Goal: Transaction & Acquisition: Purchase product/service

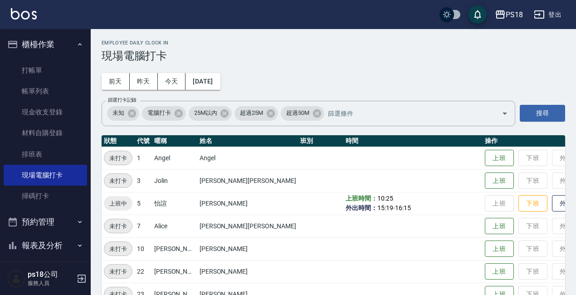
scroll to position [112, 0]
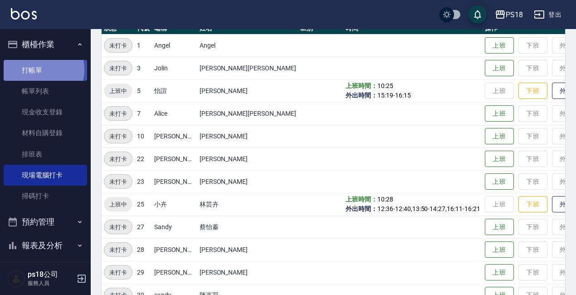
click at [37, 69] on link "打帳單" at bounding box center [45, 70] width 83 height 21
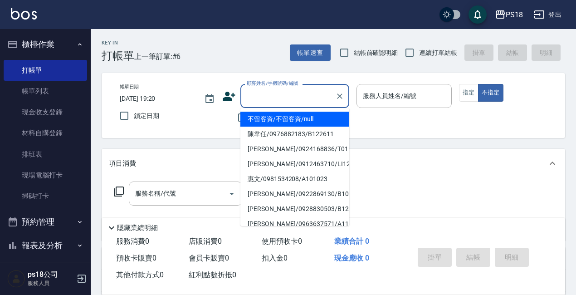
click at [297, 102] on input "顧客姓名/手機號碼/編號" at bounding box center [287, 96] width 87 height 16
click at [321, 117] on li "[PERSON_NAME]/0926949770/B080221" at bounding box center [294, 119] width 109 height 15
type input "[PERSON_NAME]/0926949770/B080221"
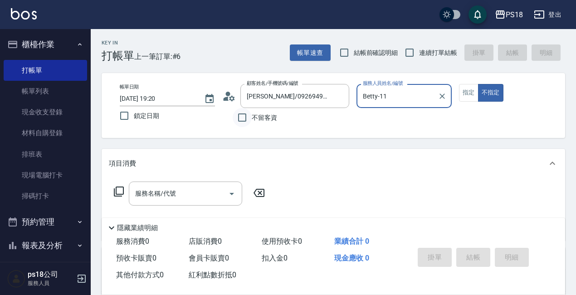
type input "Betty-11"
click at [227, 93] on circle at bounding box center [228, 94] width 5 height 5
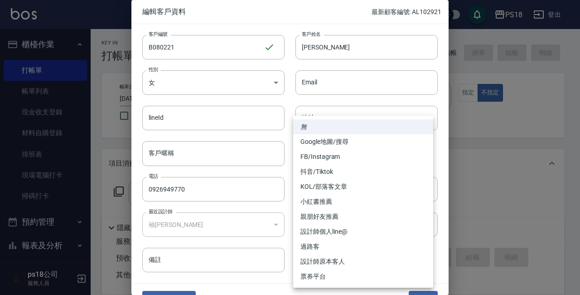
drag, startPoint x: 425, startPoint y: 190, endPoint x: 420, endPoint y: 192, distance: 5.2
click at [425, 190] on body "PS18 登出 櫃檯作業 打帳單 帳單列表 現金收支登錄 材料自購登錄 排班表 現場電腦打卡 掃碼打卡 預約管理 預約管理 單日預約紀錄 單週預約紀錄 報表及…" at bounding box center [290, 221] width 580 height 443
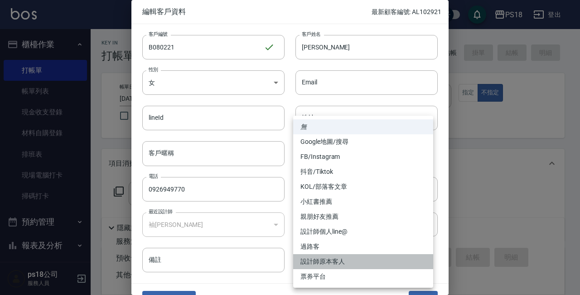
click at [344, 261] on li "設計師原本客人" at bounding box center [363, 261] width 140 height 15
type input "設計師原本客人"
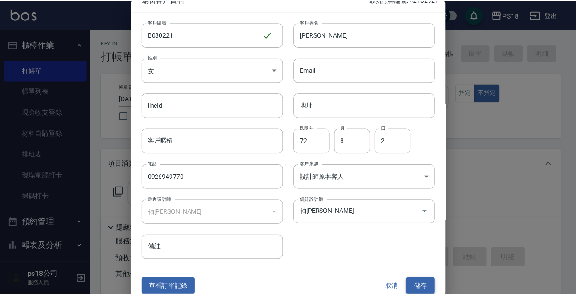
scroll to position [19, 0]
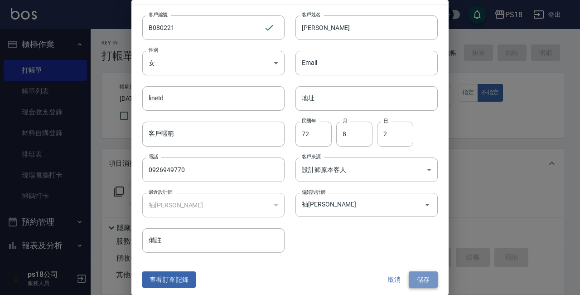
click at [418, 279] on button "儲存" at bounding box center [423, 279] width 29 height 17
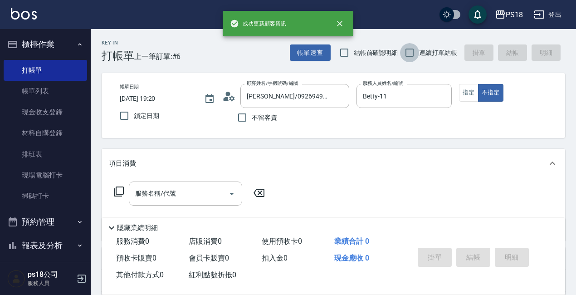
click at [411, 54] on input "連續打單結帳" at bounding box center [409, 52] width 19 height 19
checkbox input "true"
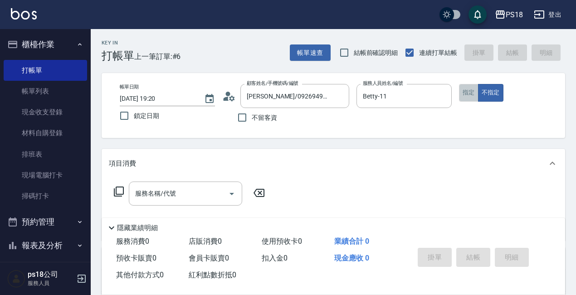
click at [463, 97] on button "指定" at bounding box center [468, 93] width 19 height 18
click at [119, 190] on icon at bounding box center [118, 191] width 11 height 11
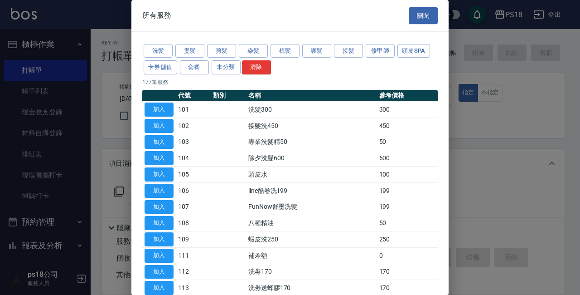
drag, startPoint x: 155, startPoint y: 51, endPoint x: 147, endPoint y: 77, distance: 26.8
click at [154, 51] on button "洗髮" at bounding box center [158, 51] width 29 height 14
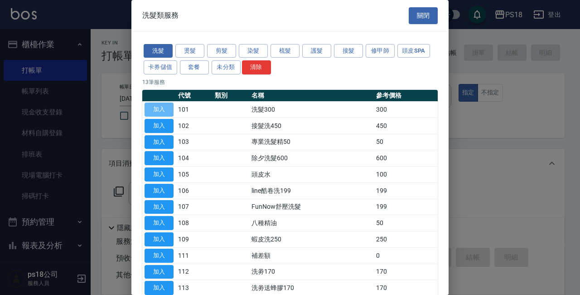
drag, startPoint x: 153, startPoint y: 108, endPoint x: 341, endPoint y: 197, distance: 207.9
click at [153, 108] on button "加入" at bounding box center [159, 109] width 29 height 14
type input "洗髮300(101)"
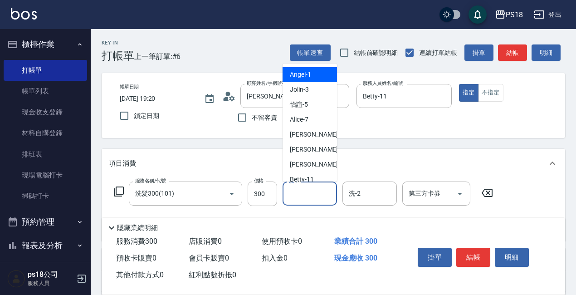
click at [314, 193] on input "洗-1" at bounding box center [310, 193] width 46 height 16
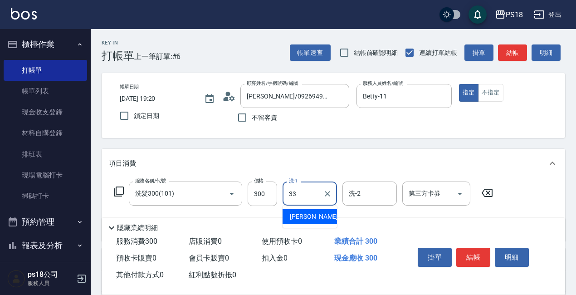
type input "[PERSON_NAME]-33"
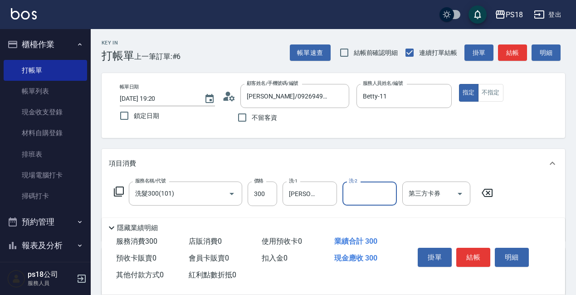
click at [116, 192] on icon at bounding box center [119, 191] width 10 height 10
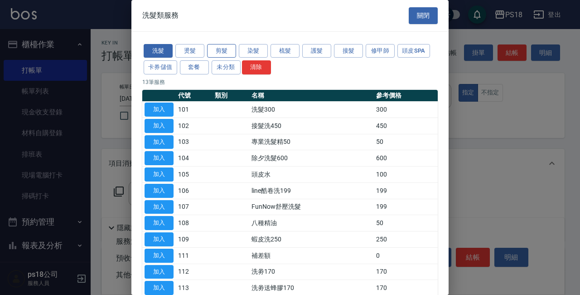
click at [220, 50] on button "剪髮" at bounding box center [221, 51] width 29 height 14
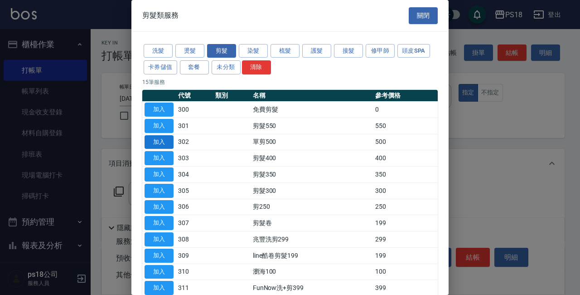
click at [151, 141] on button "加入" at bounding box center [159, 142] width 29 height 14
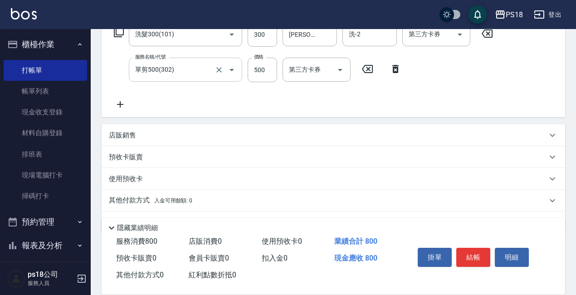
scroll to position [136, 0]
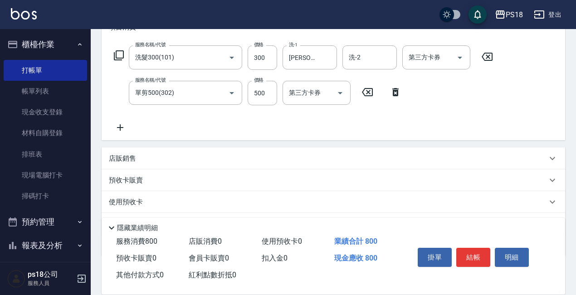
click at [117, 53] on icon at bounding box center [119, 55] width 10 height 10
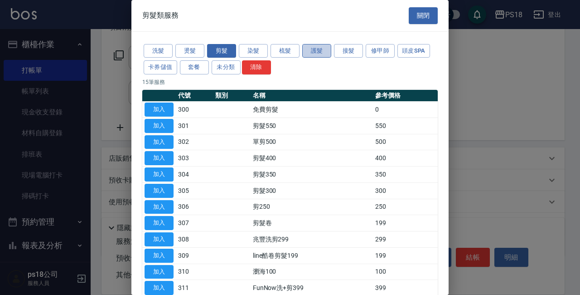
click at [311, 49] on button "護髮" at bounding box center [316, 51] width 29 height 14
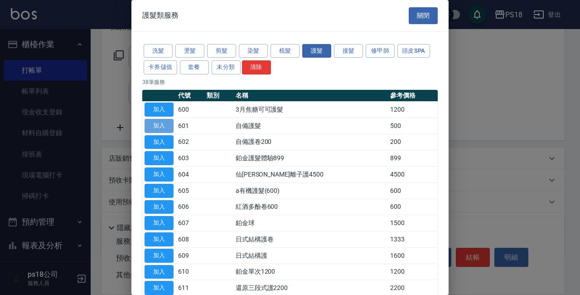
click at [166, 124] on button "加入" at bounding box center [159, 126] width 29 height 14
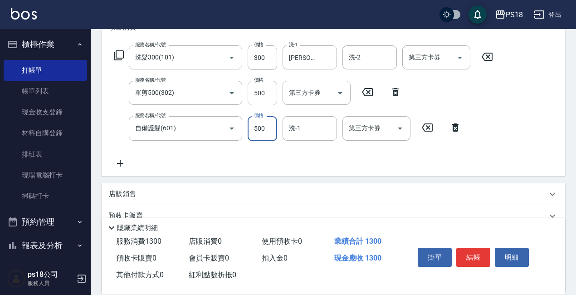
click at [268, 96] on input "500" at bounding box center [262, 93] width 29 height 24
click at [265, 91] on input "500" at bounding box center [262, 93] width 29 height 24
type input "300"
click at [278, 171] on div "服務名稱/代號 洗髮300(101) 服務名稱/代號 價格 300 價格 洗-1 [PERSON_NAME]-33 洗-1 洗-2 洗-2 第三方卡券 第三方…" at bounding box center [333, 109] width 463 height 134
click at [312, 125] on input "洗-1" at bounding box center [310, 128] width 46 height 16
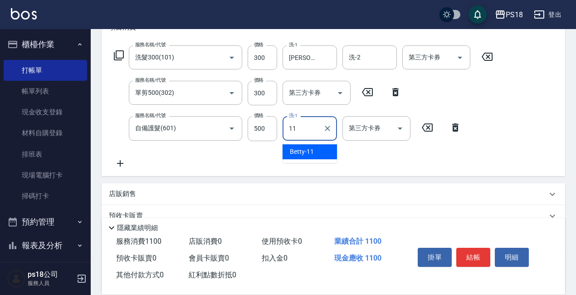
type input "Betty-11"
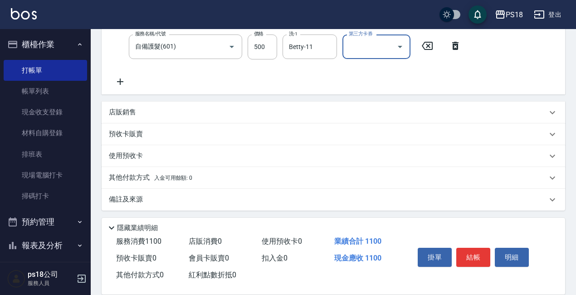
scroll to position [220, 0]
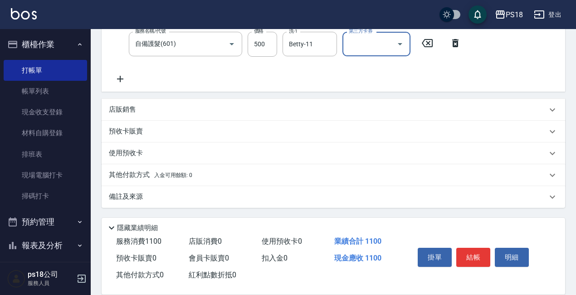
click at [117, 198] on p "備註及來源" at bounding box center [126, 197] width 34 height 10
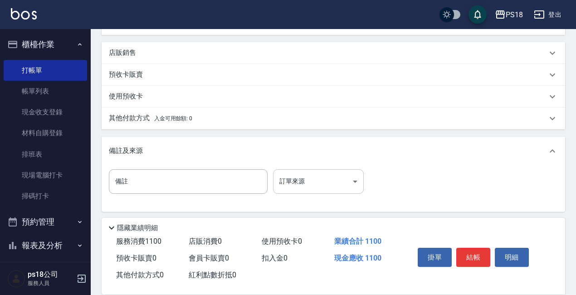
scroll to position [281, 0]
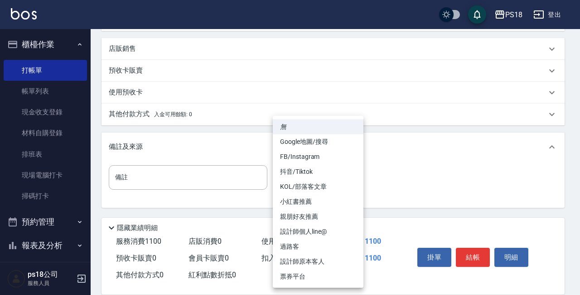
click at [356, 175] on body "PS18 登出 櫃檯作業 打帳單 帳單列表 現金收支登錄 材料自購登錄 排班表 現場電腦打卡 掃碼打卡 預約管理 預約管理 單日預約紀錄 單週預約紀錄 報表及…" at bounding box center [290, 7] width 580 height 576
click at [322, 260] on li "設計師原本客人" at bounding box center [318, 261] width 91 height 15
type input "設計師原本客人"
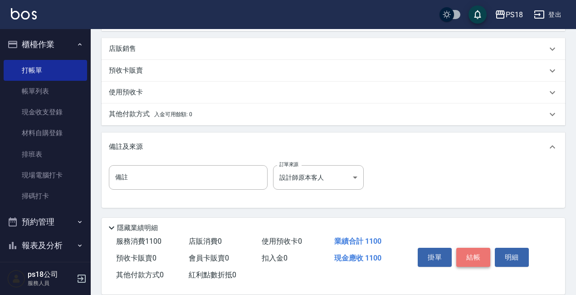
click at [478, 254] on button "結帳" at bounding box center [473, 257] width 34 height 19
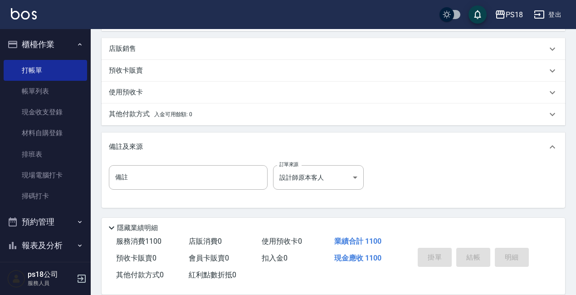
type input "[DATE] 19:21"
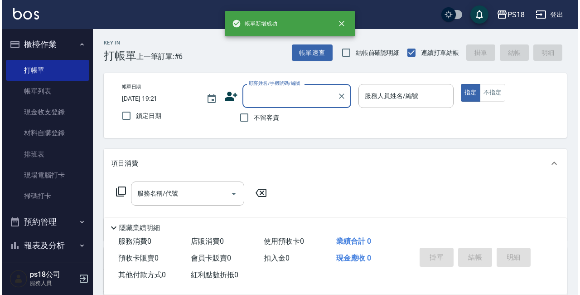
scroll to position [0, 0]
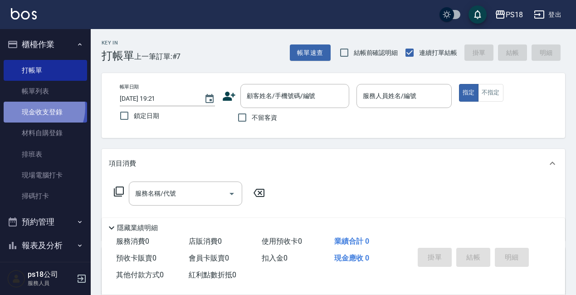
click at [35, 107] on link "現金收支登錄" at bounding box center [45, 112] width 83 height 21
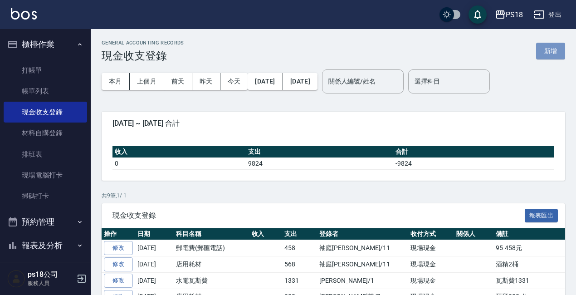
click at [543, 49] on button "新增" at bounding box center [550, 51] width 29 height 17
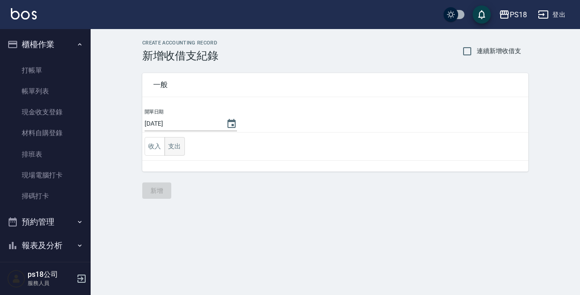
click at [176, 141] on button "支出" at bounding box center [175, 146] width 20 height 19
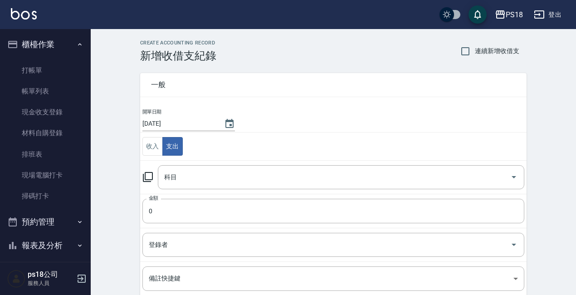
click at [145, 173] on icon at bounding box center [147, 176] width 11 height 11
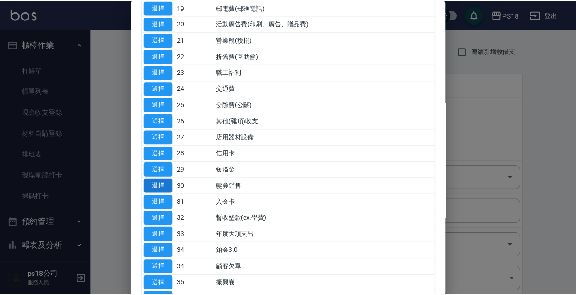
scroll to position [466, 0]
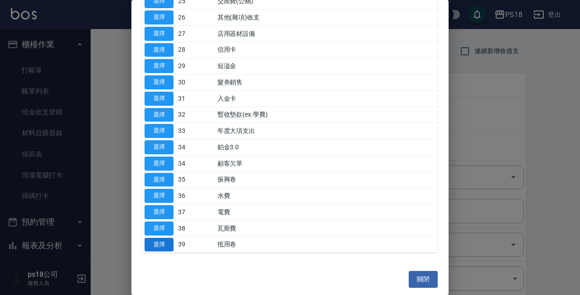
click at [161, 245] on button "選擇" at bounding box center [159, 245] width 29 height 14
type input "39 抵用卷"
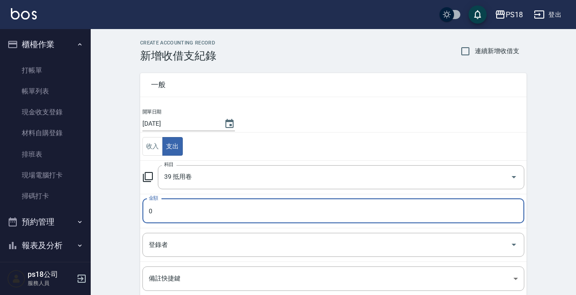
click at [164, 213] on input "0" at bounding box center [333, 211] width 382 height 24
type input "200"
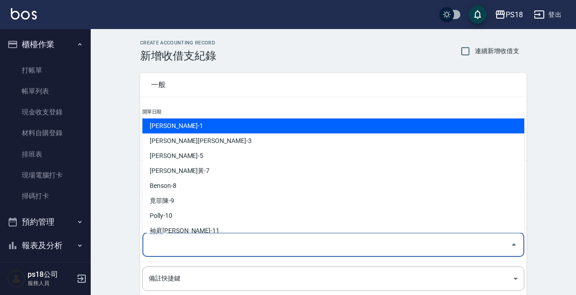
click at [159, 248] on input "登錄者" at bounding box center [326, 245] width 360 height 16
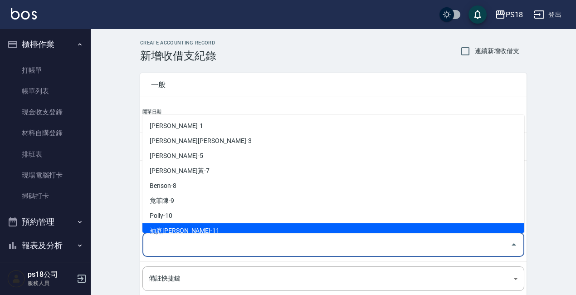
click at [164, 228] on li "袖庭[PERSON_NAME]-11" at bounding box center [333, 230] width 382 height 15
type input "袖庭[PERSON_NAME]-11"
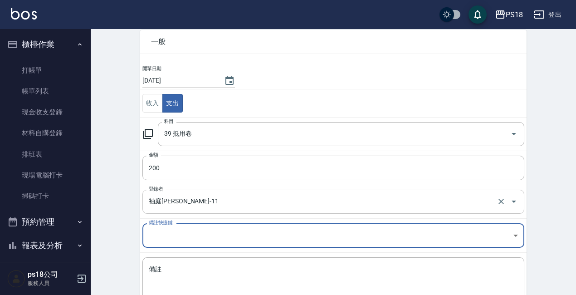
scroll to position [106, 0]
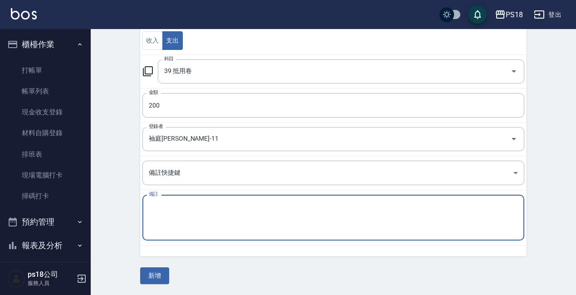
click at [164, 211] on textarea "備註" at bounding box center [333, 217] width 369 height 31
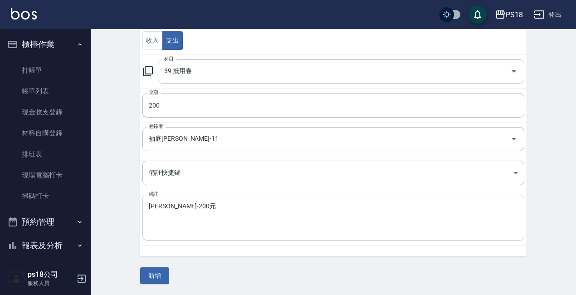
click at [144, 205] on div "[PERSON_NAME]-200元 x 備註" at bounding box center [333, 218] width 382 height 46
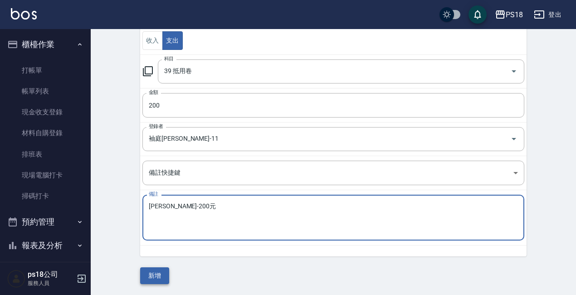
type textarea "[PERSON_NAME]-200元"
click at [156, 278] on button "新增" at bounding box center [154, 275] width 29 height 17
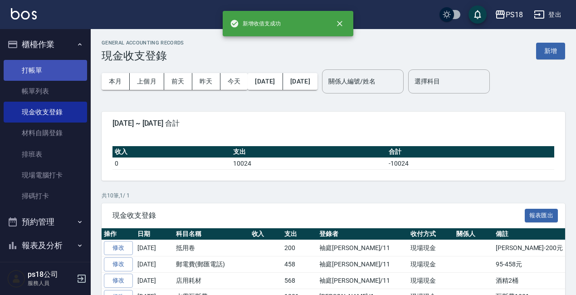
click at [37, 69] on link "打帳單" at bounding box center [45, 70] width 83 height 21
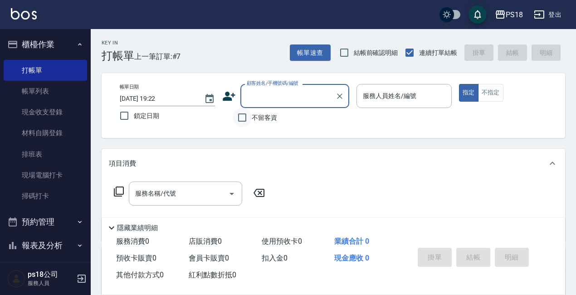
click at [243, 116] on input "不留客資" at bounding box center [242, 117] width 19 height 19
checkbox input "true"
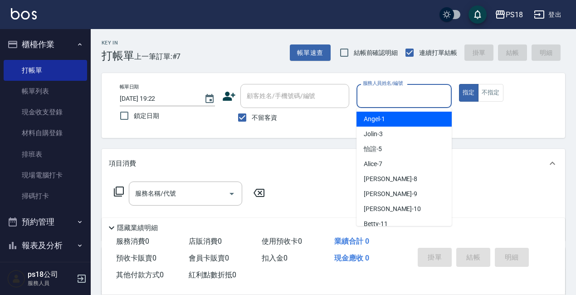
click at [404, 96] on input "服務人員姓名/編號" at bounding box center [404, 96] width 87 height 16
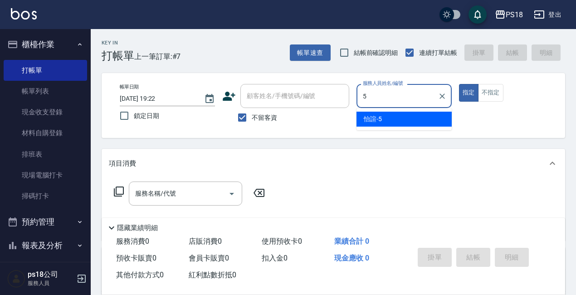
type input "5"
type button "true"
type input "怡諠-5"
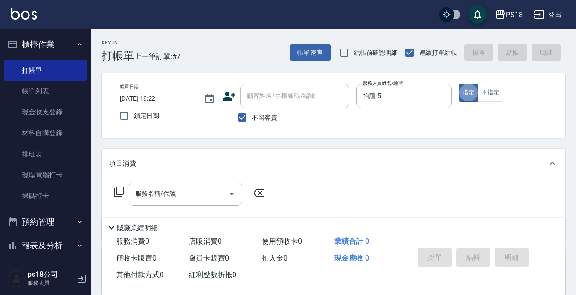
click at [118, 189] on icon at bounding box center [118, 191] width 11 height 11
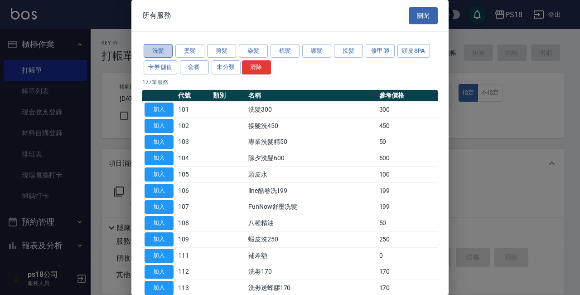
click at [166, 47] on button "洗髮" at bounding box center [158, 51] width 29 height 14
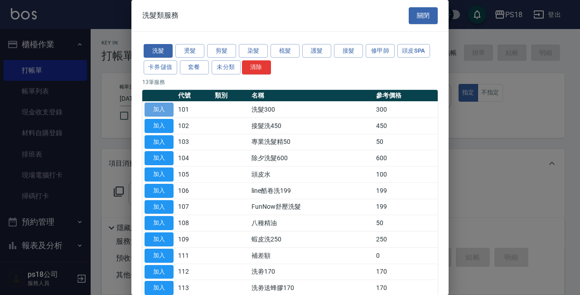
click at [158, 106] on button "加入" at bounding box center [159, 109] width 29 height 14
type input "洗髮300(101)"
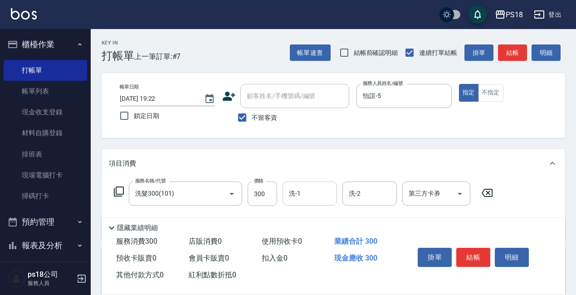
drag, startPoint x: 314, startPoint y: 197, endPoint x: 307, endPoint y: 196, distance: 6.9
click at [314, 197] on input "洗-1" at bounding box center [310, 193] width 46 height 16
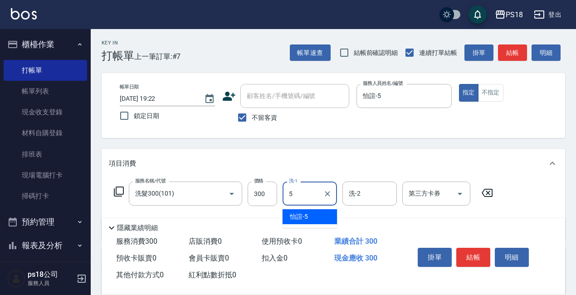
type input "怡諠-5"
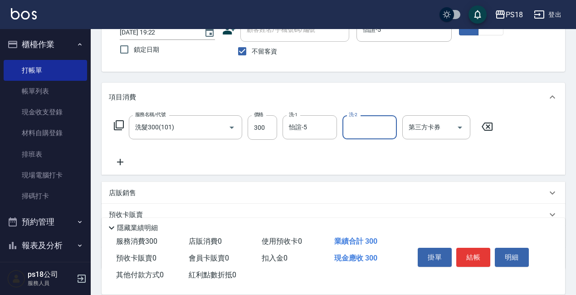
scroll to position [127, 0]
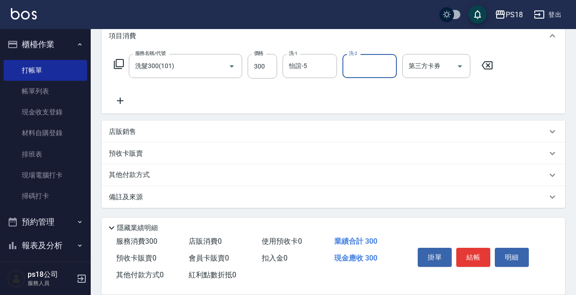
click at [142, 197] on p "備註及來源" at bounding box center [126, 197] width 34 height 10
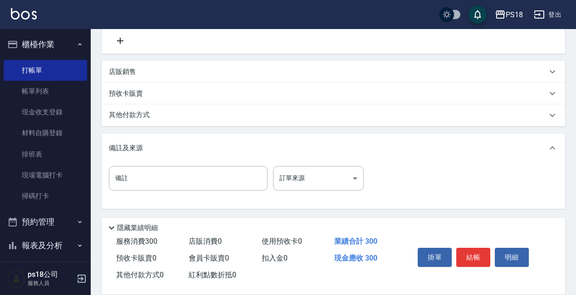
scroll to position [188, 0]
click at [351, 180] on body "PS18 登出 櫃檯作業 打帳單 帳單列表 現金收支登錄 材料自購登錄 排班表 現場電腦打卡 掃碼打卡 預約管理 預約管理 單日預約紀錄 單週預約紀錄 報表及…" at bounding box center [288, 53] width 576 height 483
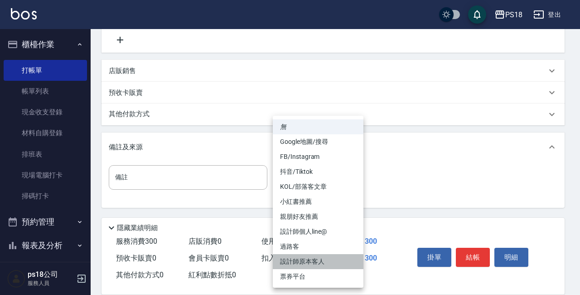
drag, startPoint x: 316, startPoint y: 257, endPoint x: 345, endPoint y: 263, distance: 29.6
click at [315, 257] on li "設計師原本客人" at bounding box center [318, 261] width 91 height 15
type input "設計師原本客人"
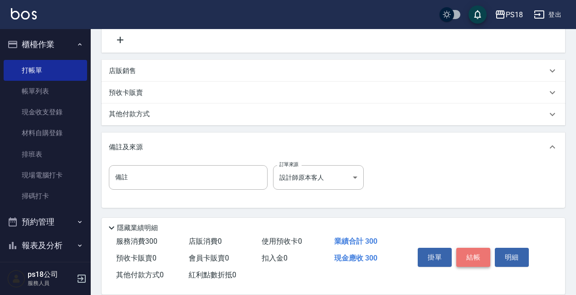
click at [464, 248] on button "結帳" at bounding box center [473, 257] width 34 height 19
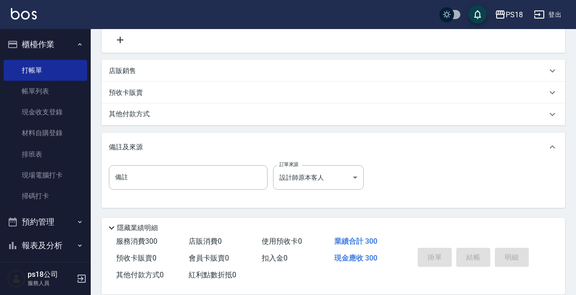
type input "[DATE] 19:23"
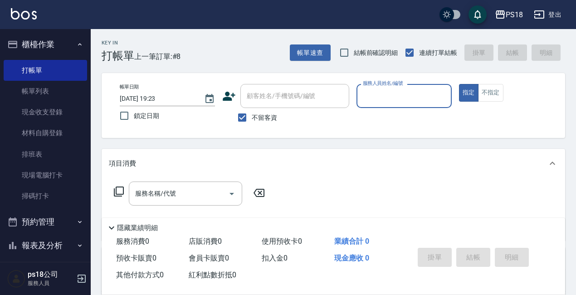
click at [371, 96] on input "服務人員姓名/編號" at bounding box center [404, 96] width 87 height 16
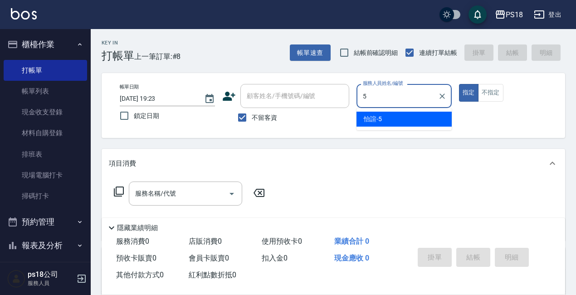
type input "怡諠-5"
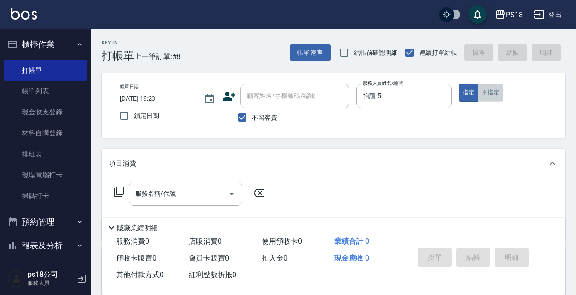
drag, startPoint x: 491, startPoint y: 92, endPoint x: 461, endPoint y: 111, distance: 35.5
click at [491, 91] on button "不指定" at bounding box center [490, 93] width 25 height 18
click at [116, 190] on icon at bounding box center [119, 191] width 10 height 10
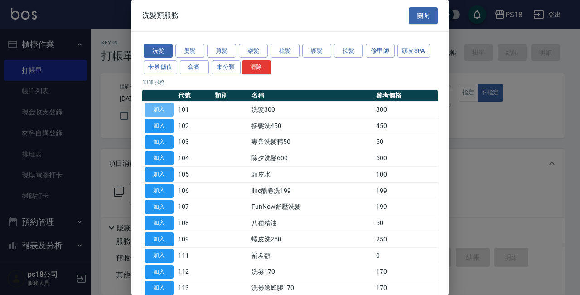
drag, startPoint x: 160, startPoint y: 112, endPoint x: 309, endPoint y: 179, distance: 163.6
click at [159, 112] on button "加入" at bounding box center [159, 109] width 29 height 14
type input "洗髮300(101)"
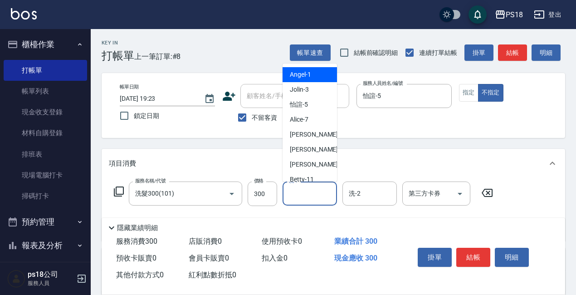
click at [312, 190] on input "洗-1" at bounding box center [310, 193] width 46 height 16
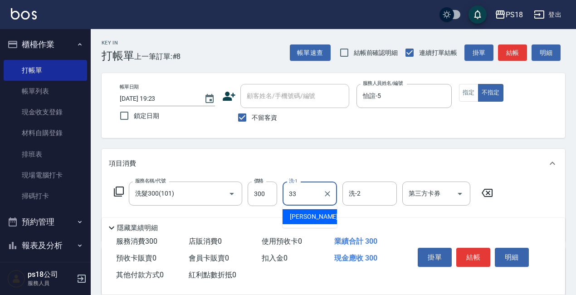
type input "[PERSON_NAME]-33"
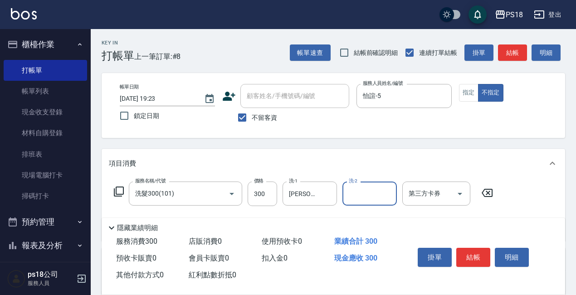
click at [120, 188] on icon at bounding box center [118, 191] width 11 height 11
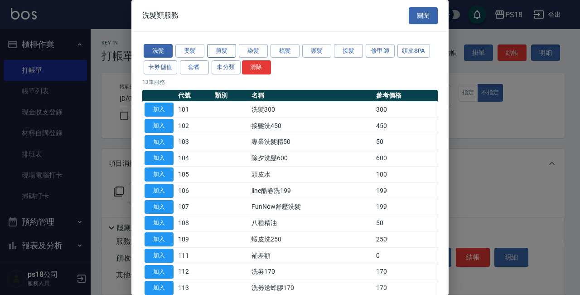
click at [222, 50] on button "剪髮" at bounding box center [221, 51] width 29 height 14
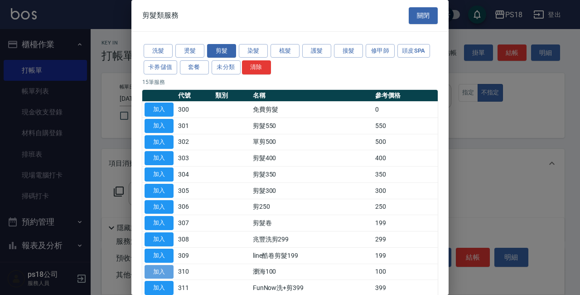
click at [163, 266] on button "加入" at bounding box center [159, 272] width 29 height 14
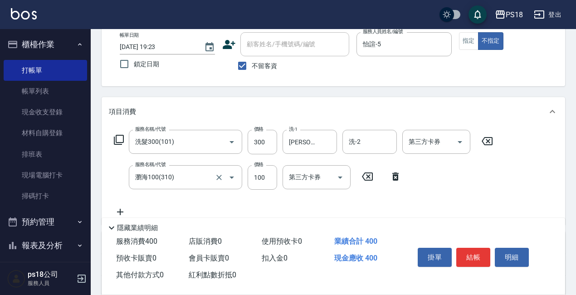
scroll to position [136, 0]
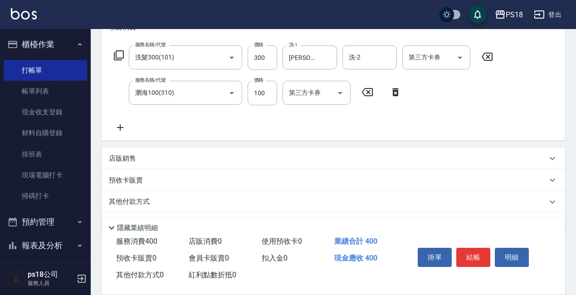
click at [125, 158] on p "店販銷售" at bounding box center [122, 159] width 27 height 10
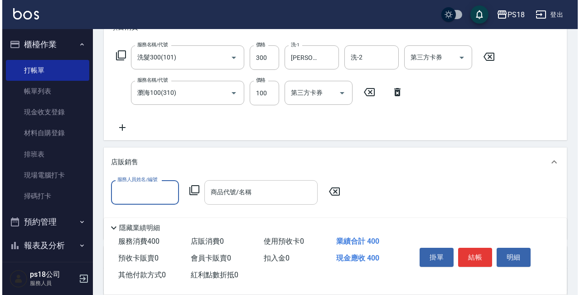
scroll to position [0, 0]
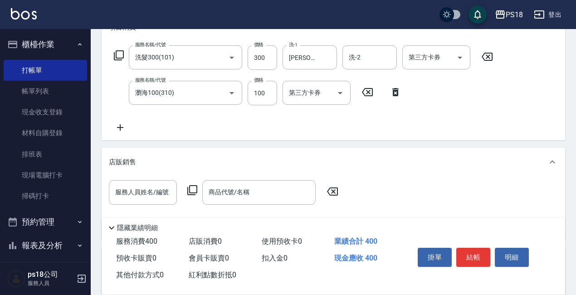
click at [194, 187] on icon at bounding box center [192, 190] width 11 height 11
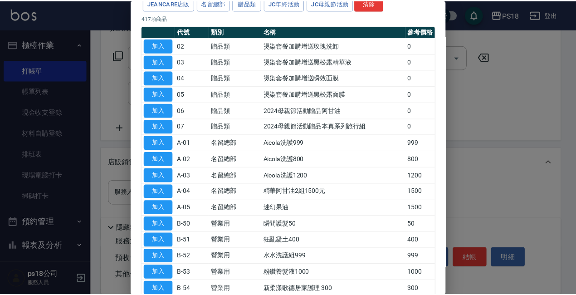
scroll to position [181, 0]
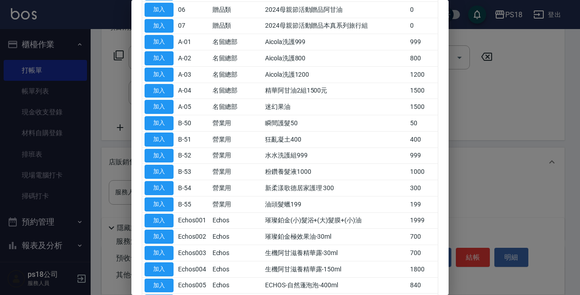
drag, startPoint x: 169, startPoint y: 120, endPoint x: 153, endPoint y: 165, distance: 47.3
click at [169, 121] on button "加入" at bounding box center [159, 123] width 29 height 14
type input "瞬間護髮50"
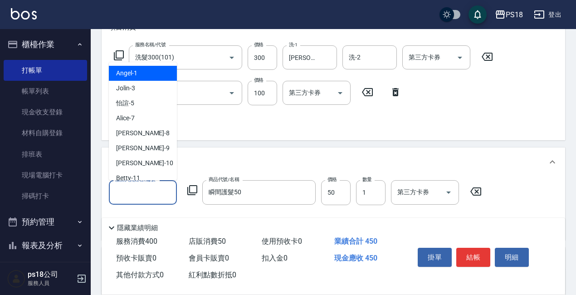
click at [124, 195] on input "服務人員姓名/編號" at bounding box center [143, 192] width 60 height 16
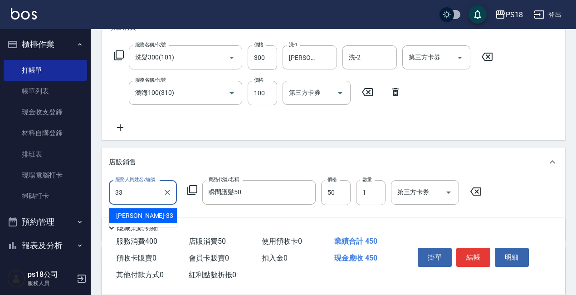
type input "[PERSON_NAME]-33"
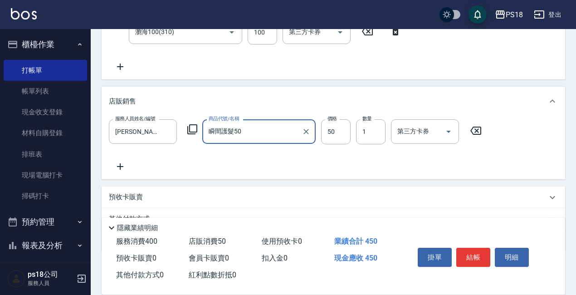
scroll to position [241, 0]
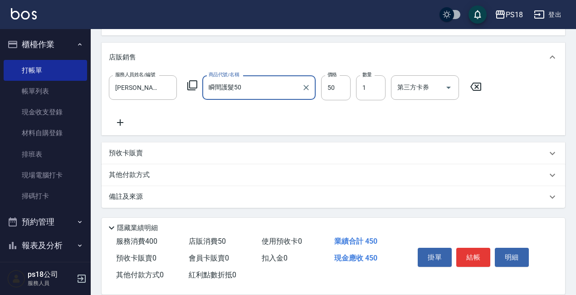
click at [127, 198] on p "備註及來源" at bounding box center [126, 197] width 34 height 10
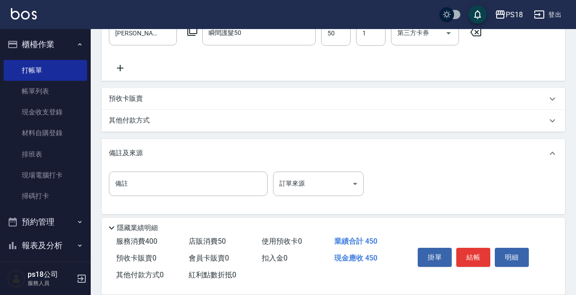
scroll to position [297, 0]
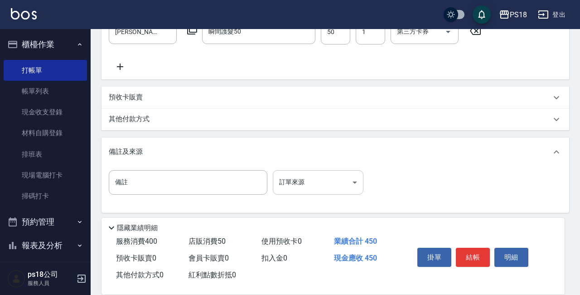
click at [350, 181] on body "PS18 登出 櫃檯作業 打帳單 帳單列表 現金收支登錄 材料自購登錄 排班表 現場電腦打卡 掃碼打卡 預約管理 預約管理 單日預約紀錄 單週預約紀錄 報表及…" at bounding box center [290, 1] width 580 height 596
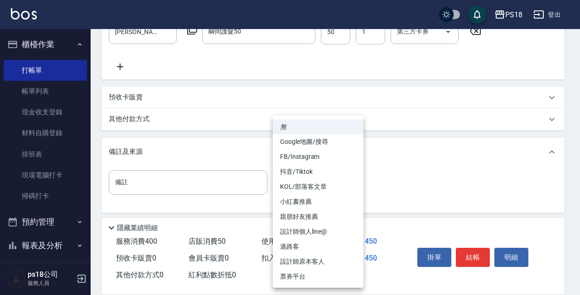
click at [285, 248] on li "過路客" at bounding box center [318, 246] width 91 height 15
type input "過路客"
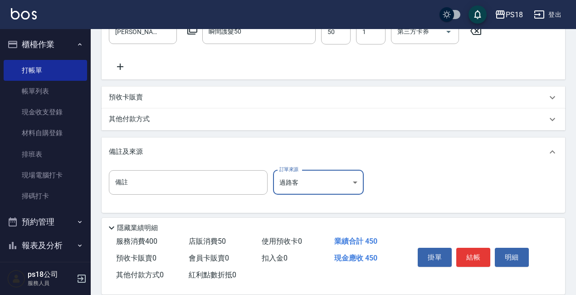
drag, startPoint x: 469, startPoint y: 250, endPoint x: 459, endPoint y: 249, distance: 10.4
click at [469, 249] on button "結帳" at bounding box center [473, 257] width 34 height 19
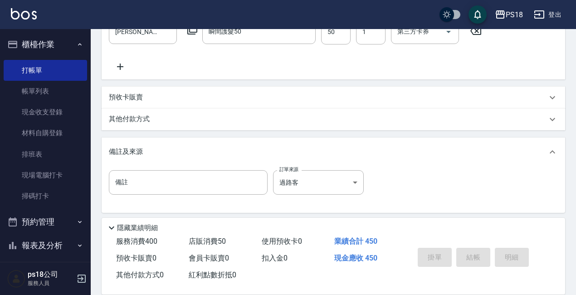
type input "[DATE] 19:24"
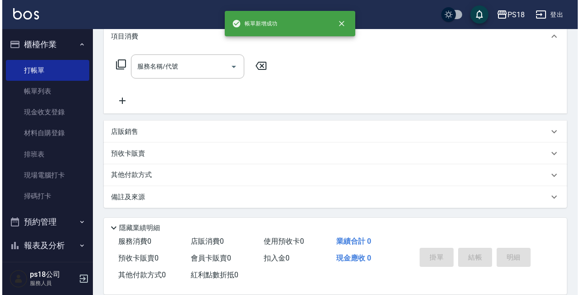
scroll to position [0, 0]
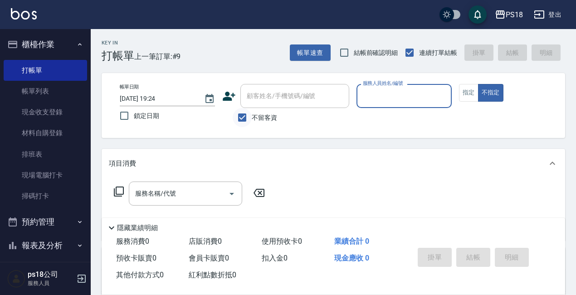
click at [241, 116] on input "不留客資" at bounding box center [242, 117] width 19 height 19
checkbox input "false"
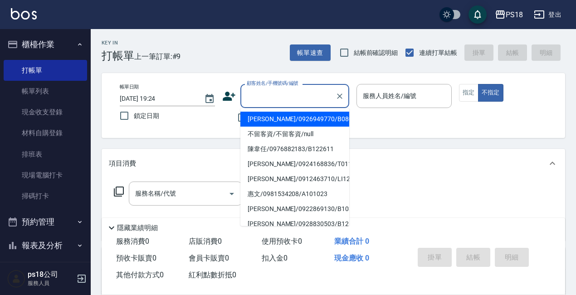
click at [266, 92] on input "顧客姓名/手機號碼/編號" at bounding box center [287, 96] width 87 height 16
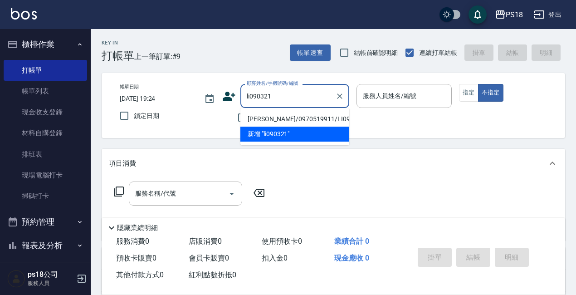
click at [308, 118] on li "[PERSON_NAME]/0970519911/LI090321" at bounding box center [294, 119] width 109 height 15
type input "[PERSON_NAME]/0970519911/LI090321"
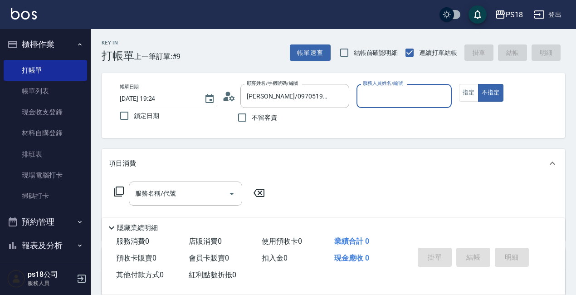
type input "Jolin-3"
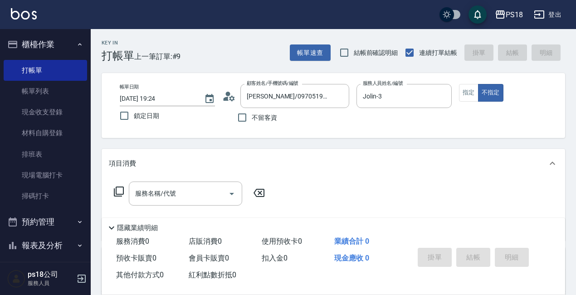
click at [225, 95] on icon at bounding box center [229, 96] width 14 height 14
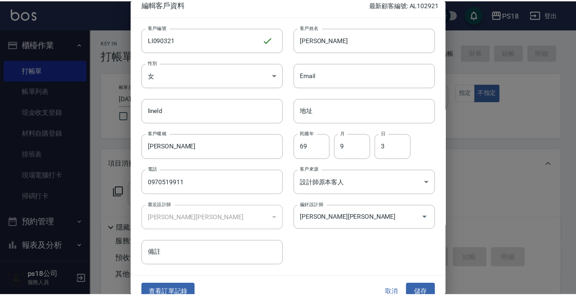
scroll to position [19, 0]
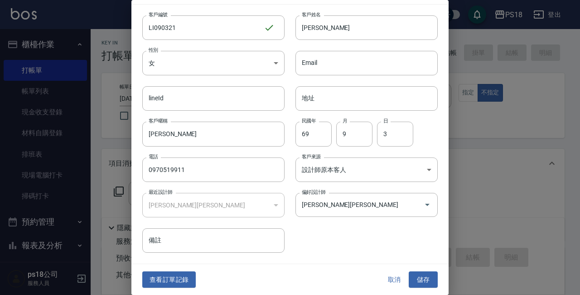
drag, startPoint x: 415, startPoint y: 277, endPoint x: 340, endPoint y: 237, distance: 85.6
click at [415, 277] on button "儲存" at bounding box center [423, 279] width 29 height 17
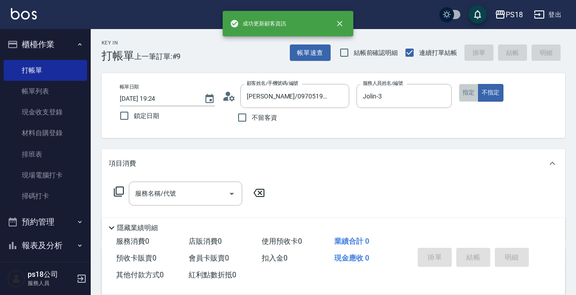
click at [467, 89] on button "指定" at bounding box center [468, 93] width 19 height 18
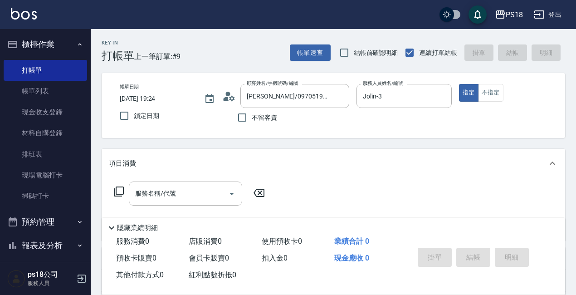
click at [122, 189] on icon at bounding box center [118, 191] width 11 height 11
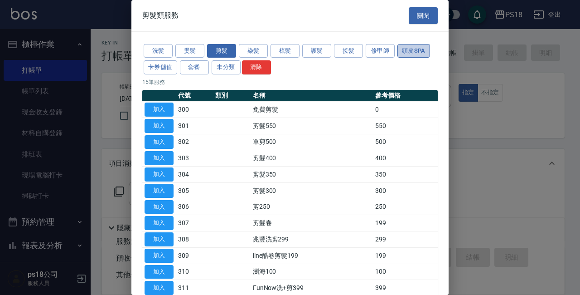
click at [414, 50] on button "頭皮SPA" at bounding box center [414, 51] width 33 height 14
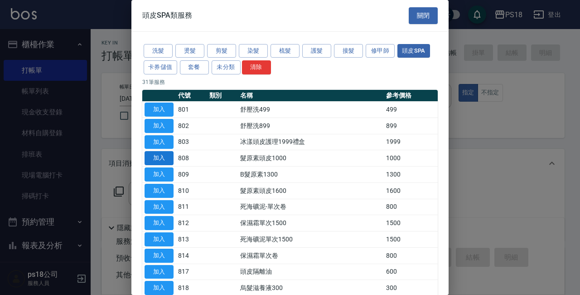
click at [171, 160] on button "加入" at bounding box center [159, 158] width 29 height 14
type input "髮原素頭皮1000(808)"
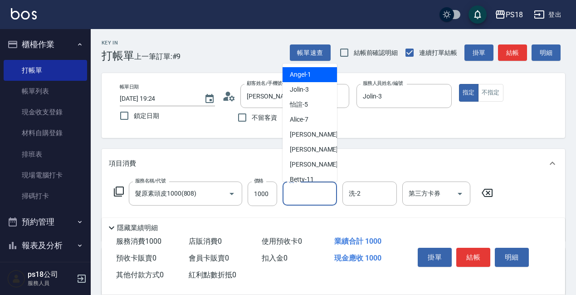
click at [296, 190] on input "洗-1" at bounding box center [310, 193] width 46 height 16
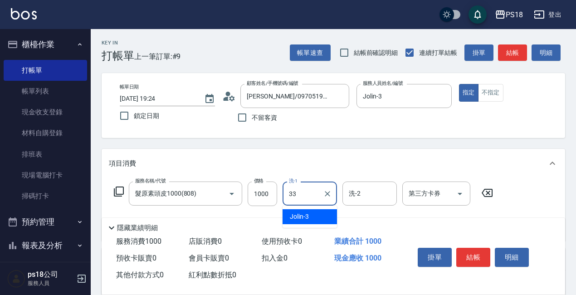
type input "[PERSON_NAME]-33"
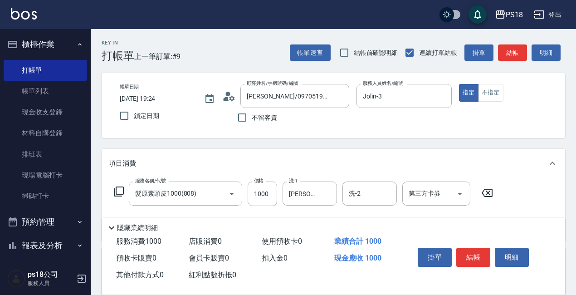
click at [116, 191] on icon at bounding box center [119, 191] width 10 height 10
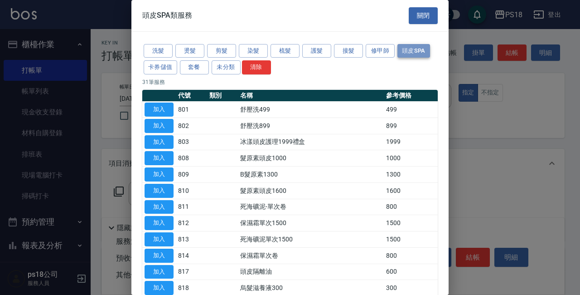
click at [409, 46] on button "頭皮SPA" at bounding box center [414, 51] width 33 height 14
click at [166, 235] on button "加入" at bounding box center [159, 239] width 29 height 14
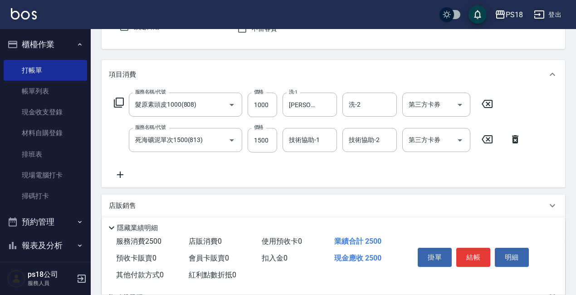
scroll to position [91, 0]
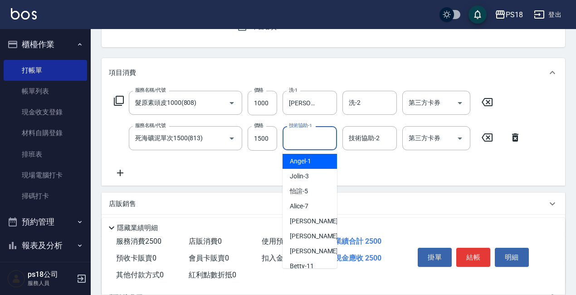
click at [305, 141] on input "技術協助-1" at bounding box center [310, 138] width 46 height 16
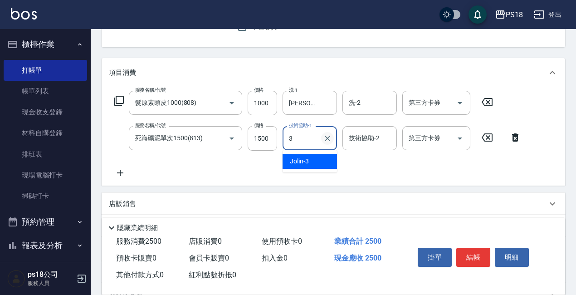
type input "Jolin-3"
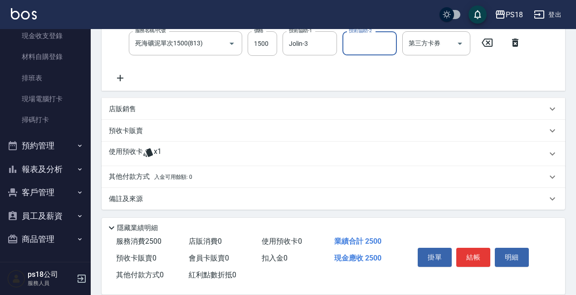
scroll to position [187, 0]
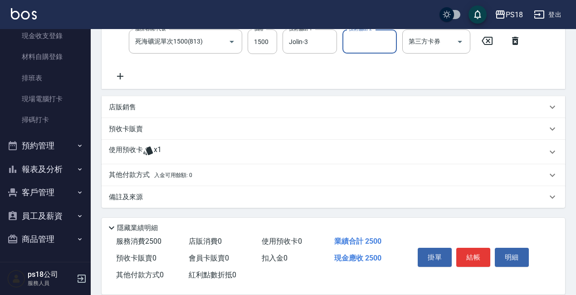
click at [145, 151] on icon at bounding box center [148, 150] width 11 height 11
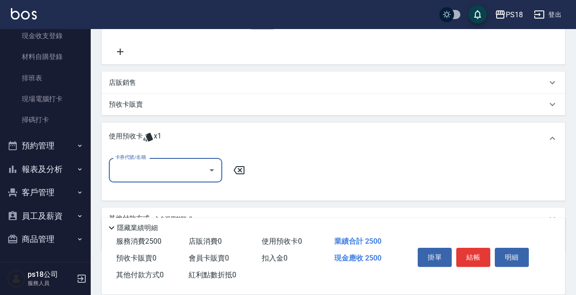
scroll to position [255, 0]
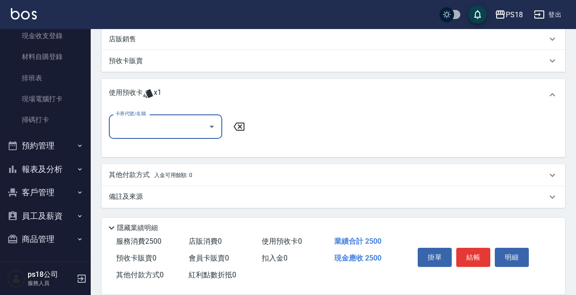
click at [141, 129] on input "卡券代號/名稱" at bounding box center [159, 126] width 92 height 16
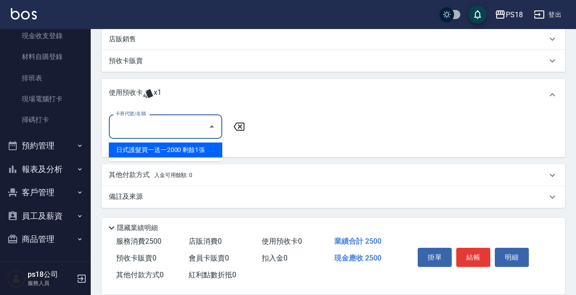
click at [177, 149] on div "日式護髮買一送一2000 剩餘1張" at bounding box center [165, 149] width 113 height 15
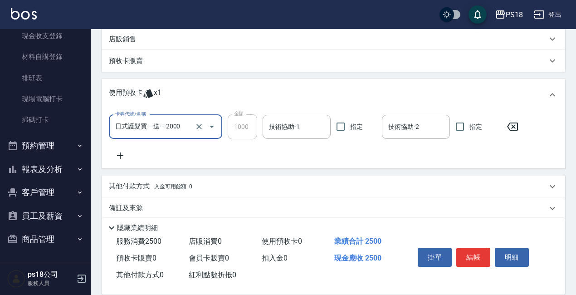
type input "日式護髮買一送一2000"
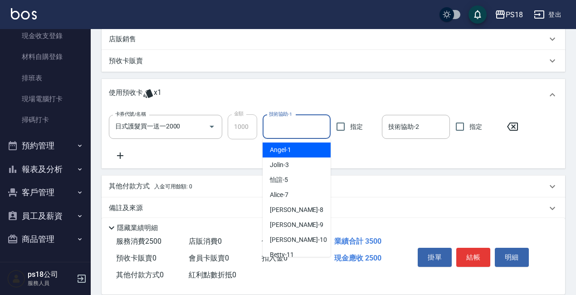
click at [302, 129] on input "技術協助-1" at bounding box center [297, 127] width 60 height 16
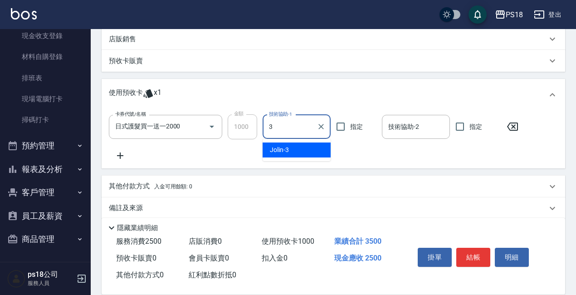
type input "Jolin-3"
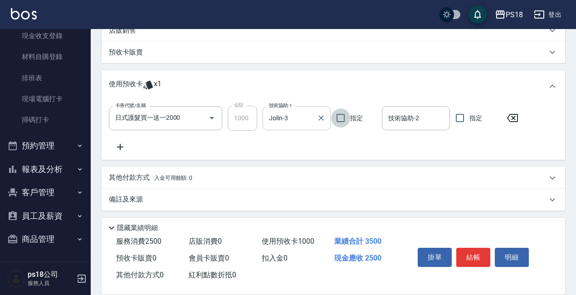
scroll to position [267, 0]
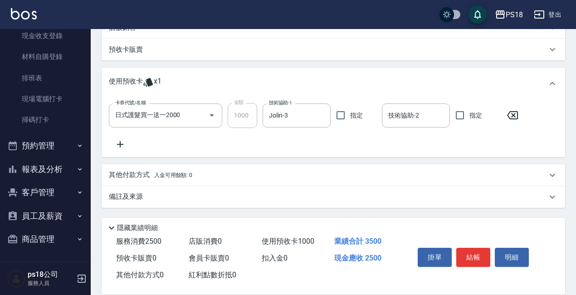
click at [122, 197] on p "備註及來源" at bounding box center [126, 197] width 34 height 10
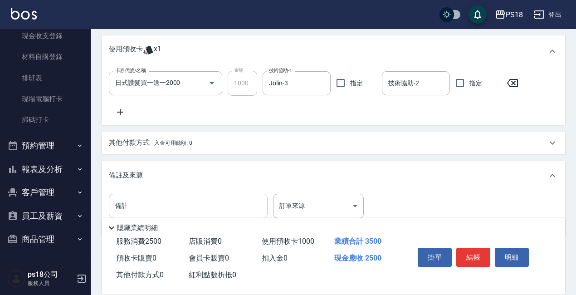
scroll to position [327, 0]
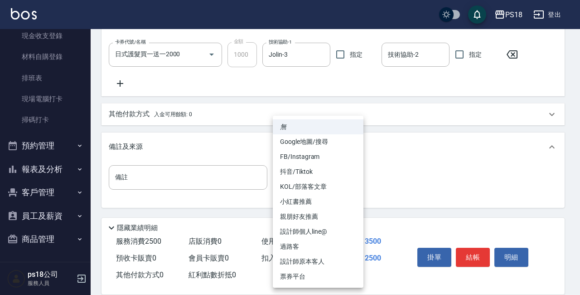
click at [309, 256] on li "設計師原本客人" at bounding box center [318, 261] width 91 height 15
type input "設計師原本客人"
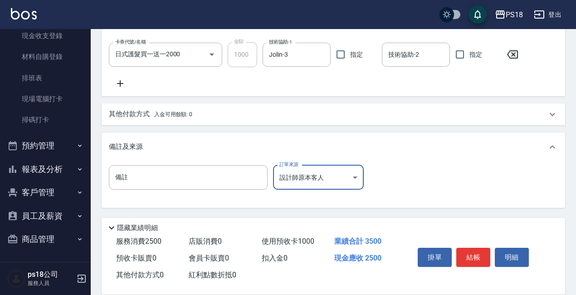
drag, startPoint x: 474, startPoint y: 253, endPoint x: 454, endPoint y: 259, distance: 21.5
click at [473, 252] on button "結帳" at bounding box center [473, 257] width 34 height 19
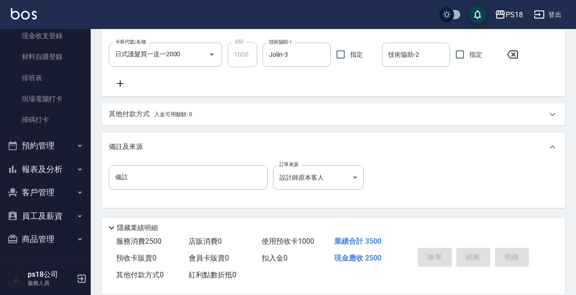
type input "[DATE] 19:25"
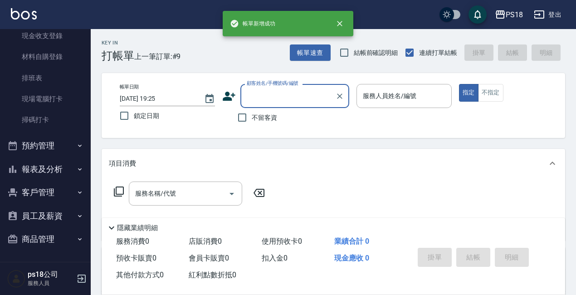
scroll to position [0, 0]
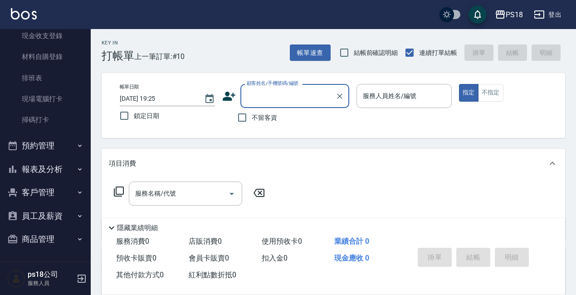
drag, startPoint x: 273, startPoint y: 97, endPoint x: 268, endPoint y: 100, distance: 6.1
click at [273, 97] on input "顧客姓名/手機號碼/編號" at bounding box center [287, 96] width 87 height 16
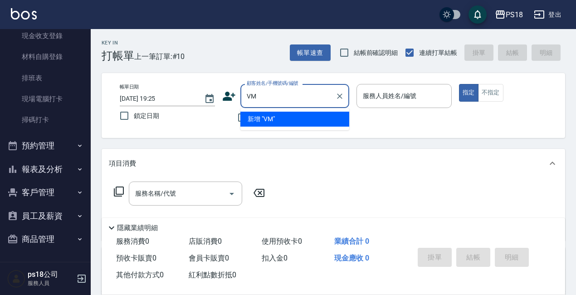
type input "V"
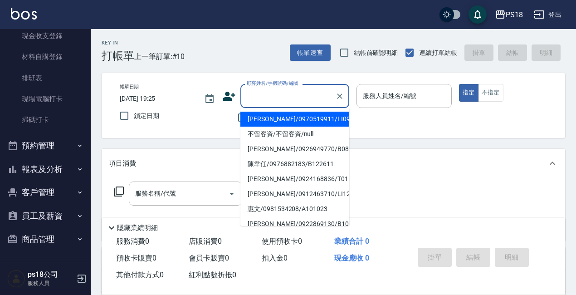
click at [276, 100] on input "顧客姓名/手機號碼/編號" at bounding box center [287, 96] width 87 height 16
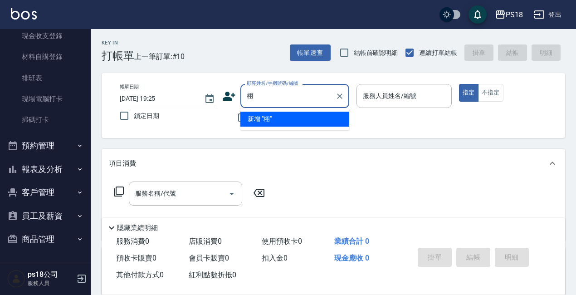
type input "俆"
type input "栩"
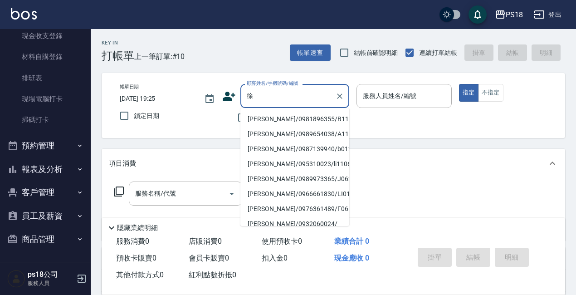
click at [287, 115] on li "[PERSON_NAME]/0981896355/B110522" at bounding box center [294, 119] width 109 height 15
type input "[PERSON_NAME]/0981896355/B110522"
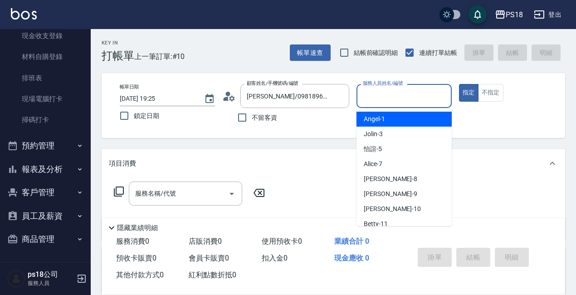
click at [366, 98] on input "服務人員姓名/編號" at bounding box center [404, 96] width 87 height 16
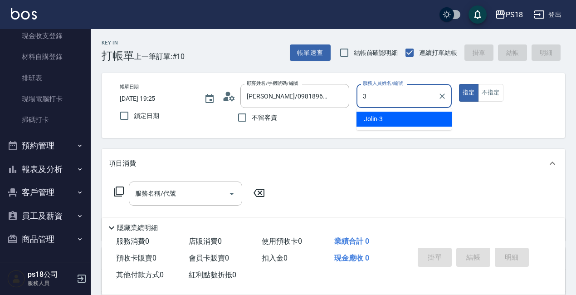
type input "Jolin-3"
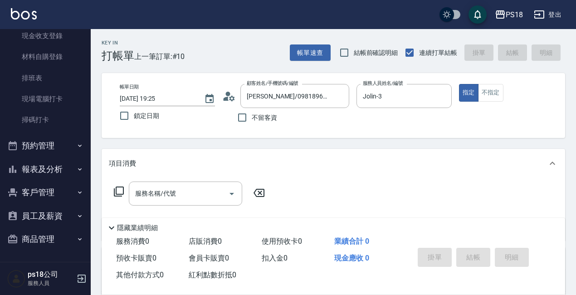
click at [119, 190] on icon at bounding box center [118, 191] width 11 height 11
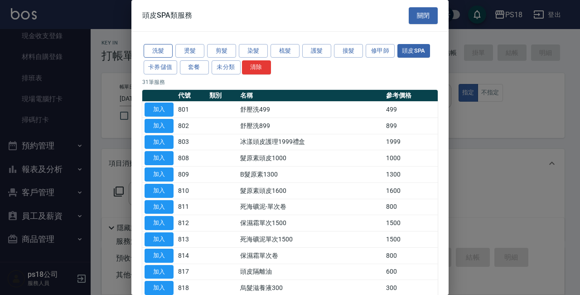
click at [149, 46] on button "洗髮" at bounding box center [158, 51] width 29 height 14
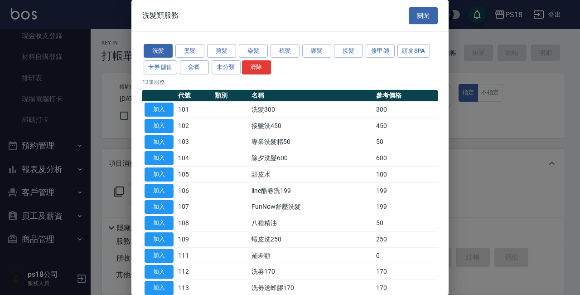
drag, startPoint x: 156, startPoint y: 106, endPoint x: 289, endPoint y: 145, distance: 138.9
click at [156, 106] on button "加入" at bounding box center [159, 109] width 29 height 14
type input "洗髮300(101)"
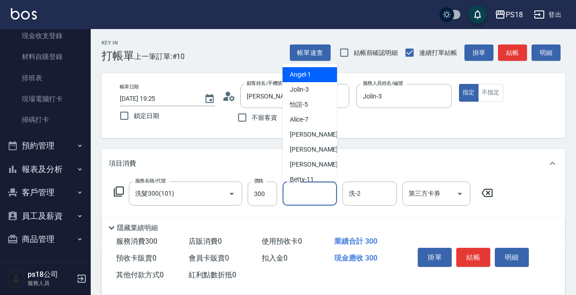
click at [326, 191] on input "洗-1" at bounding box center [310, 193] width 46 height 16
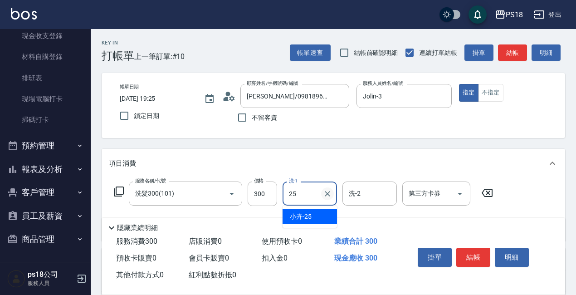
type input "小卉-25"
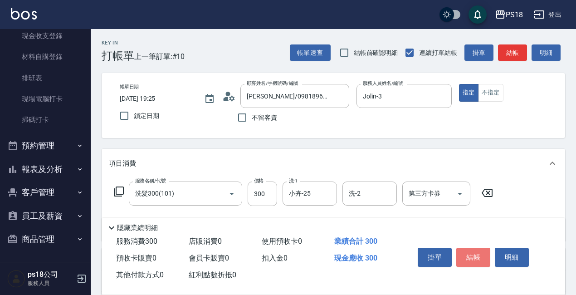
click at [473, 249] on button "結帳" at bounding box center [473, 257] width 34 height 19
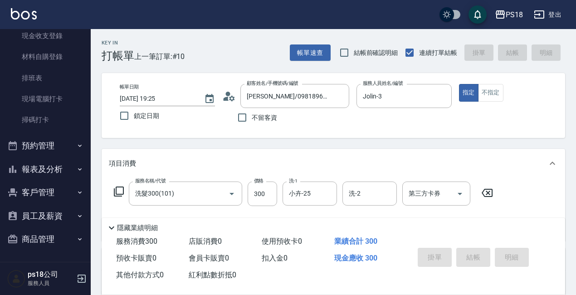
type input "[DATE] 19:26"
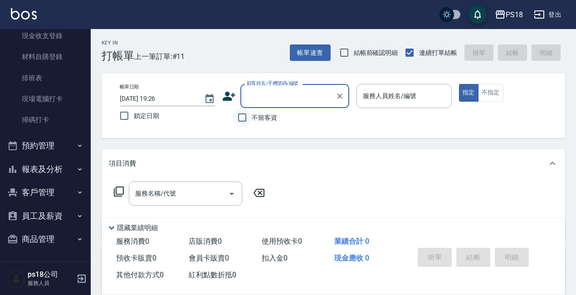
click at [242, 115] on input "不留客資" at bounding box center [242, 117] width 19 height 19
checkbox input "true"
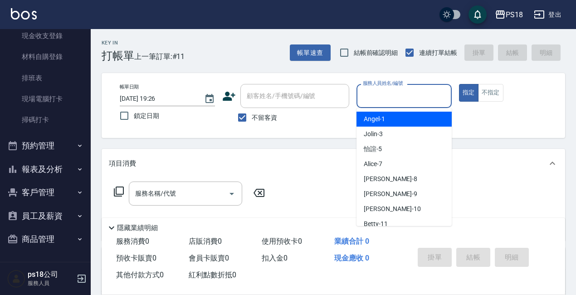
click at [392, 95] on input "服務人員姓名/編號" at bounding box center [404, 96] width 87 height 16
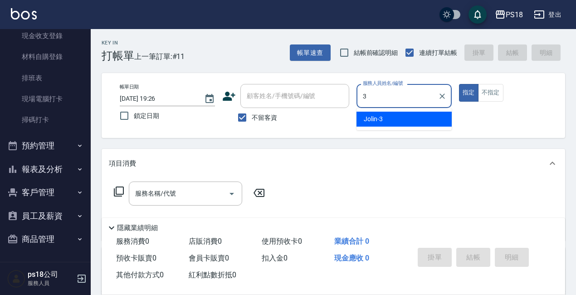
type input "Jolin-3"
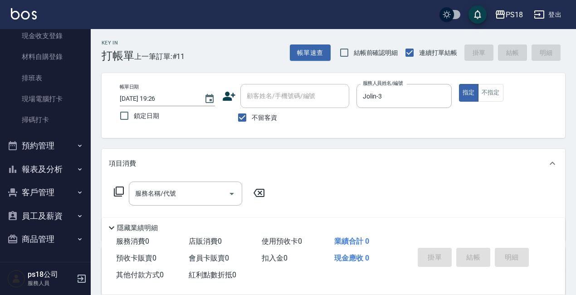
click at [119, 190] on icon at bounding box center [118, 191] width 11 height 11
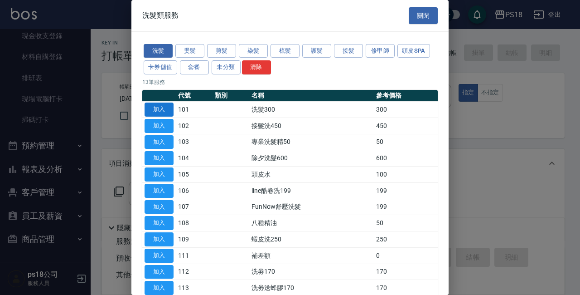
click at [166, 108] on button "加入" at bounding box center [159, 109] width 29 height 14
type input "洗髮300(101)"
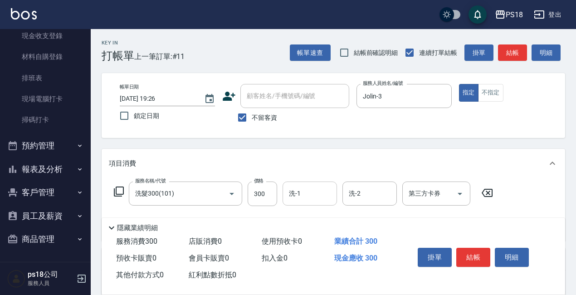
click at [305, 190] on input "洗-1" at bounding box center [310, 193] width 46 height 16
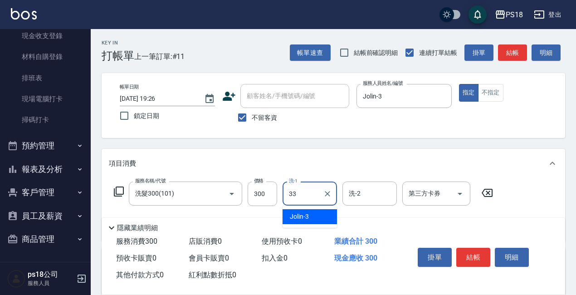
type input "[PERSON_NAME]-33"
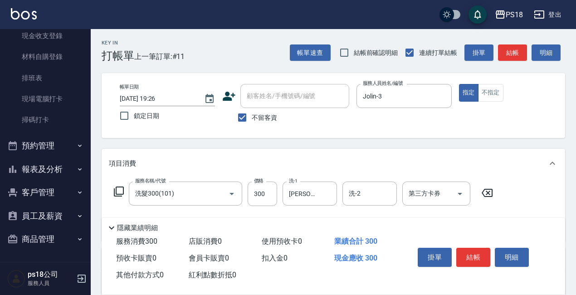
click at [121, 187] on icon at bounding box center [119, 191] width 10 height 10
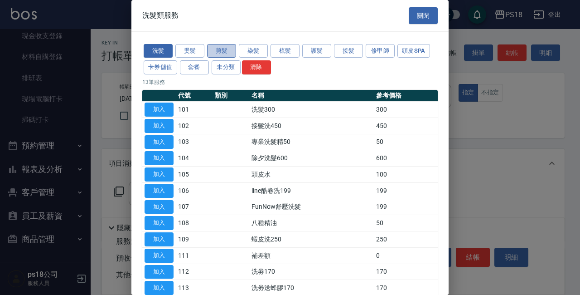
click at [222, 49] on button "剪髮" at bounding box center [221, 51] width 29 height 14
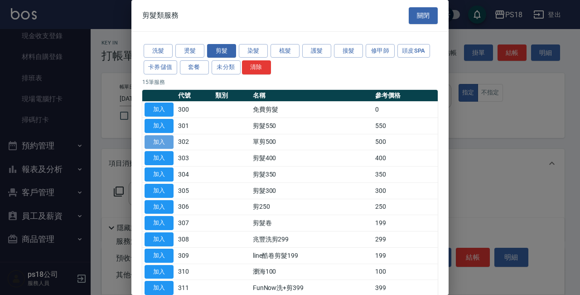
click at [152, 138] on button "加入" at bounding box center [159, 142] width 29 height 14
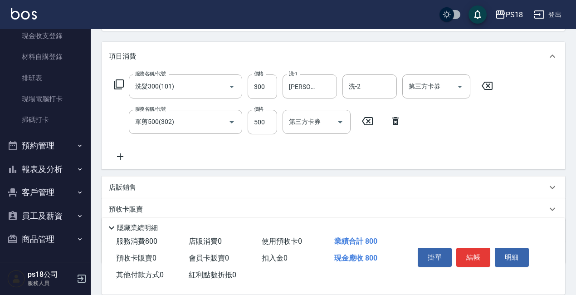
scroll to position [163, 0]
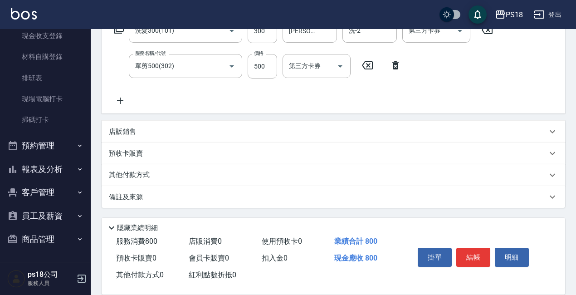
click at [117, 193] on p "備註及來源" at bounding box center [126, 197] width 34 height 10
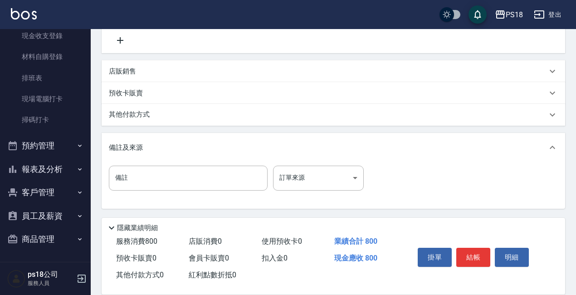
scroll to position [224, 0]
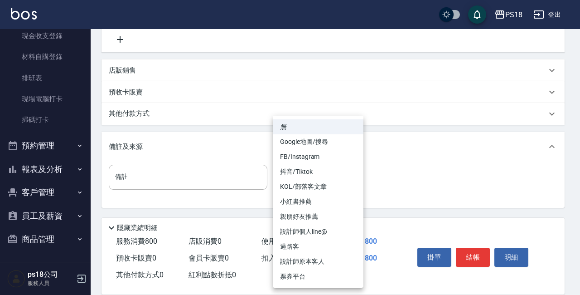
click at [353, 180] on body "PS18 登出 櫃檯作業 打帳單 帳單列表 現金收支登錄 材料自購登錄 排班表 現場電腦打卡 掃碼打卡 預約管理 預約管理 單日預約紀錄 單週預約紀錄 報表及…" at bounding box center [290, 35] width 580 height 519
click at [302, 263] on li "設計師原本客人" at bounding box center [318, 261] width 91 height 15
type input "設計師原本客人"
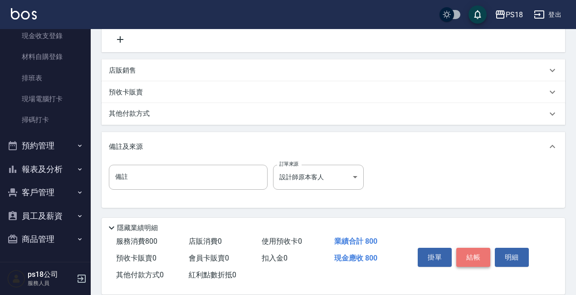
click at [470, 253] on button "結帳" at bounding box center [473, 257] width 34 height 19
type input "[DATE] 19:27"
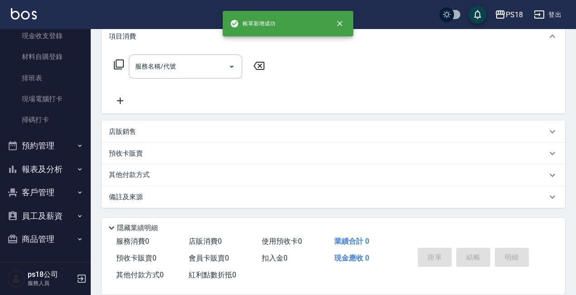
scroll to position [0, 0]
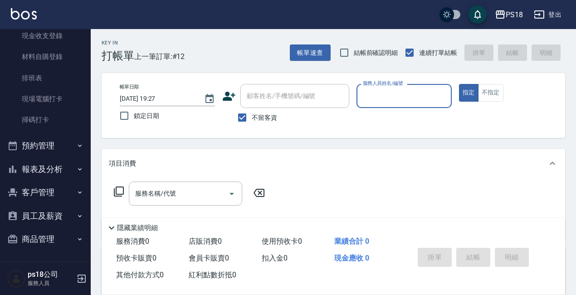
click at [76, 171] on icon "button" at bounding box center [79, 169] width 7 height 7
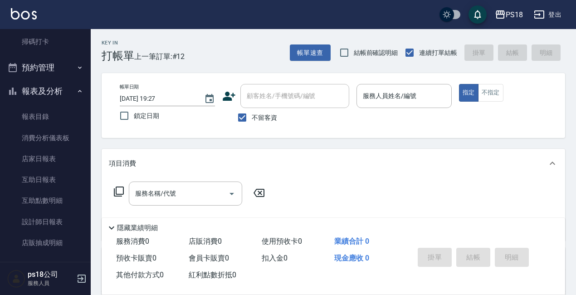
scroll to position [230, 0]
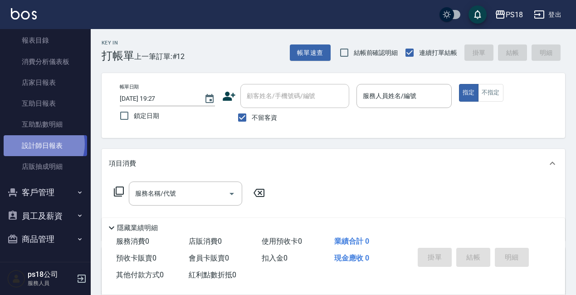
click at [41, 144] on link "設計師日報表" at bounding box center [45, 145] width 83 height 21
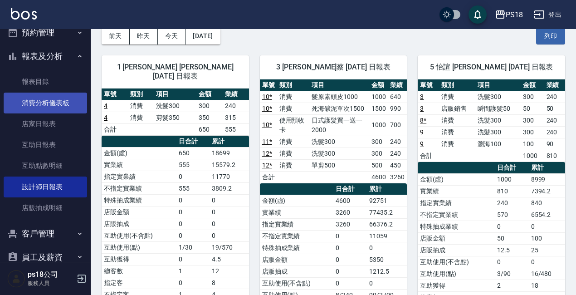
scroll to position [140, 0]
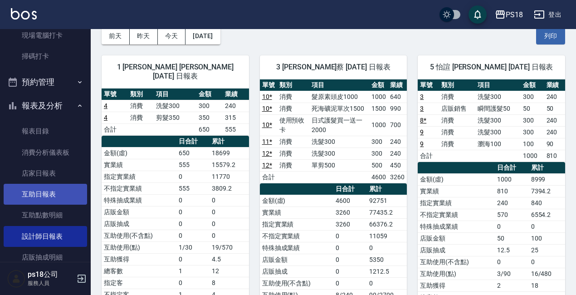
click at [46, 200] on link "互助日報表" at bounding box center [45, 194] width 83 height 21
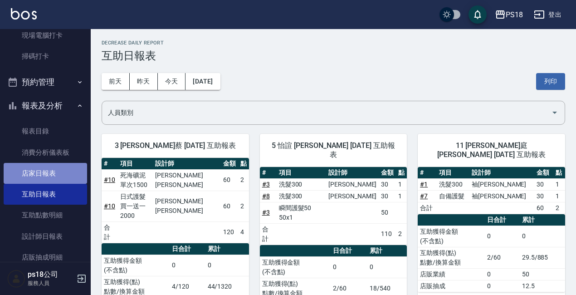
click at [50, 170] on link "店家日報表" at bounding box center [45, 173] width 83 height 21
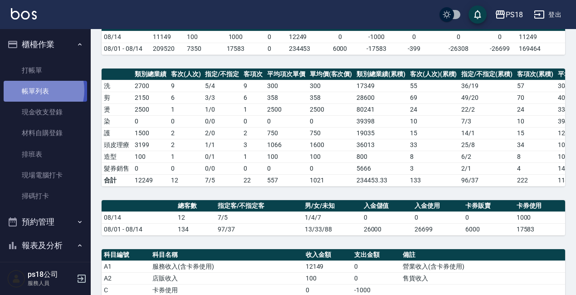
click at [34, 90] on link "帳單列表" at bounding box center [45, 91] width 83 height 21
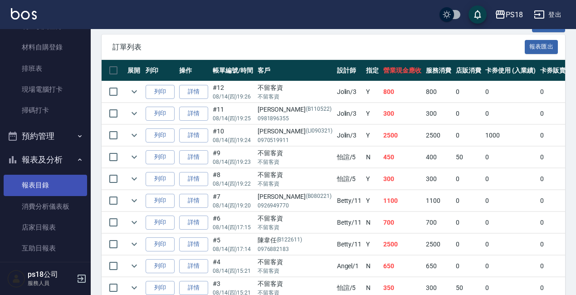
scroll to position [136, 0]
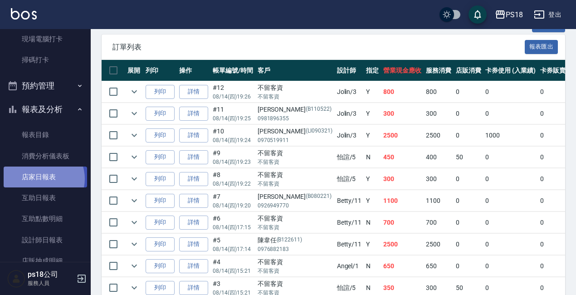
click at [41, 179] on link "店家日報表" at bounding box center [45, 176] width 83 height 21
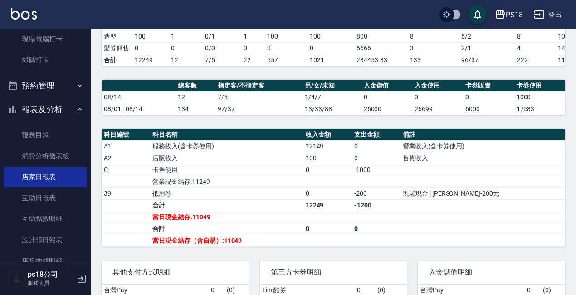
scroll to position [227, 0]
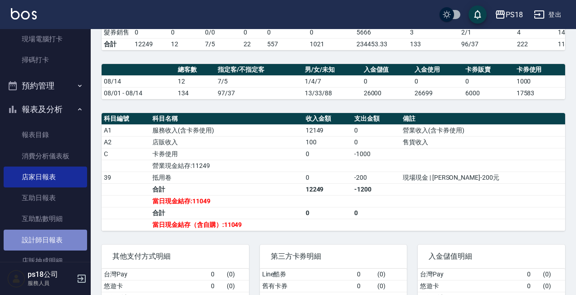
click at [61, 240] on link "設計師日報表" at bounding box center [45, 239] width 83 height 21
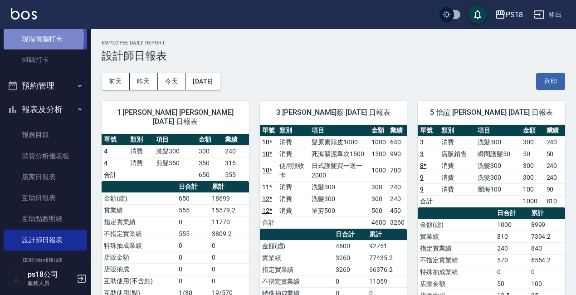
click at [26, 39] on link "現場電腦打卡" at bounding box center [45, 39] width 83 height 21
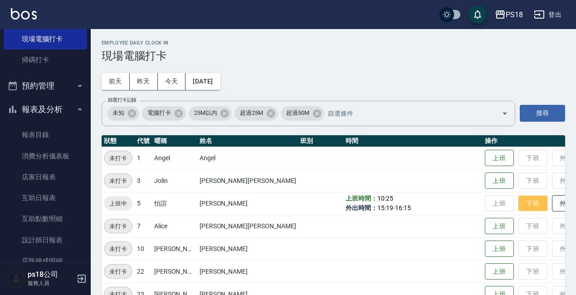
click at [518, 202] on button "下班" at bounding box center [532, 203] width 29 height 16
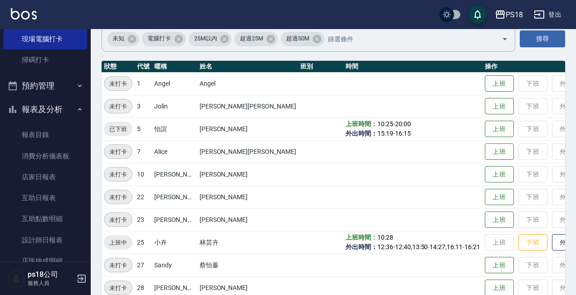
scroll to position [136, 0]
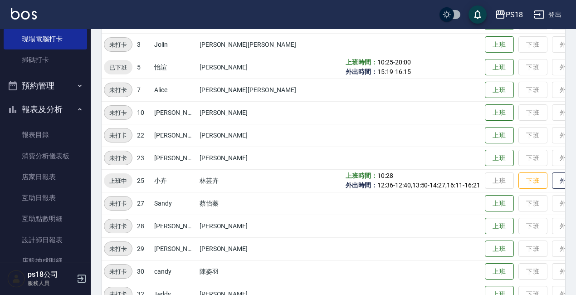
drag, startPoint x: 496, startPoint y: 182, endPoint x: 471, endPoint y: 189, distance: 25.9
click at [518, 182] on button "下班" at bounding box center [532, 180] width 29 height 17
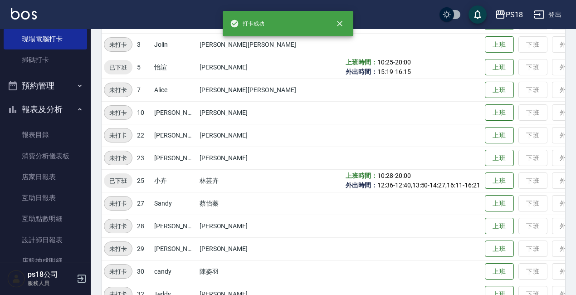
scroll to position [203, 0]
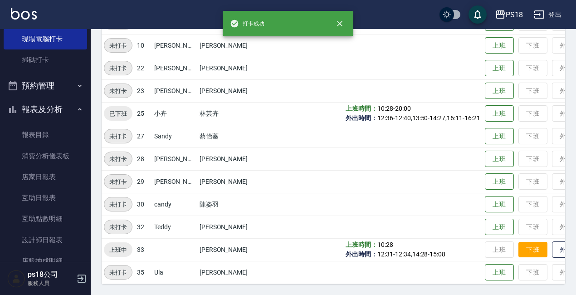
click at [518, 246] on button "下班" at bounding box center [532, 250] width 29 height 16
